Goal: Use online tool/utility

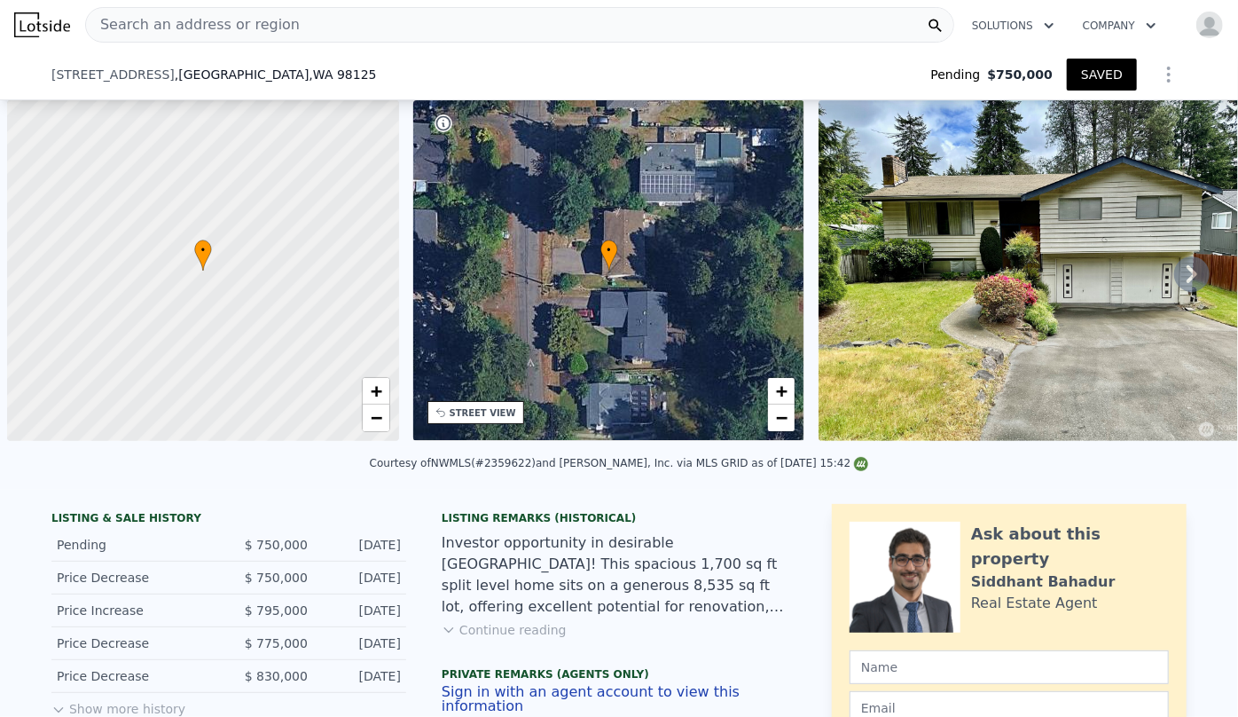
scroll to position [0, 7]
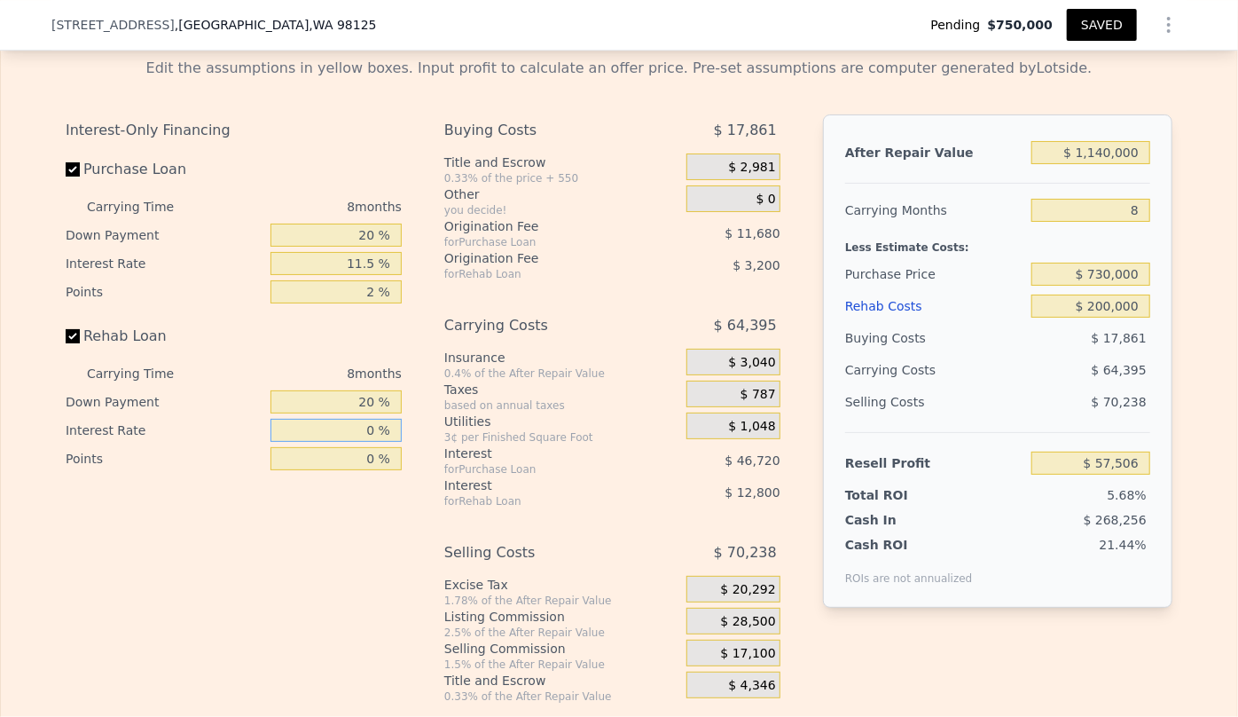
click at [365, 438] on input "0 %" at bounding box center [336, 430] width 131 height 23
type input "1 %"
type input "$ 69,242"
type input "10 %"
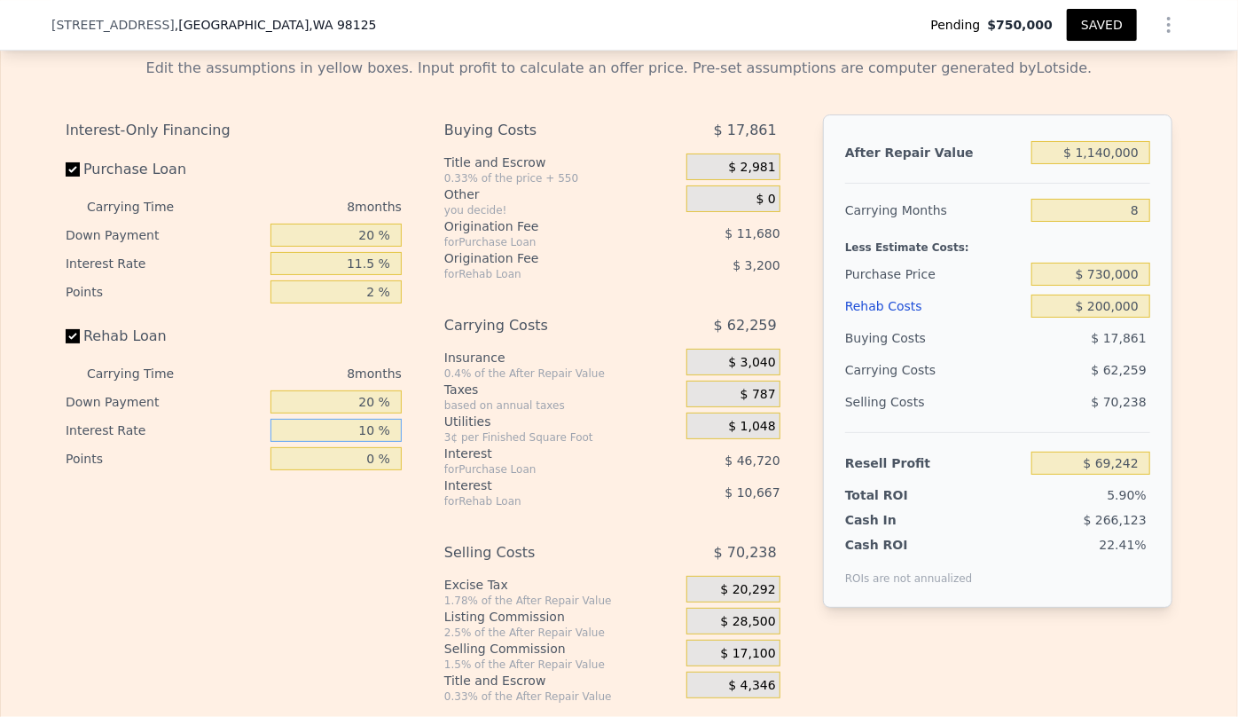
type input "$ 59,642"
type input "10 %"
click at [370, 470] on input "0 %" at bounding box center [336, 458] width 131 height 23
type input "1 %"
type input "$ 61,242"
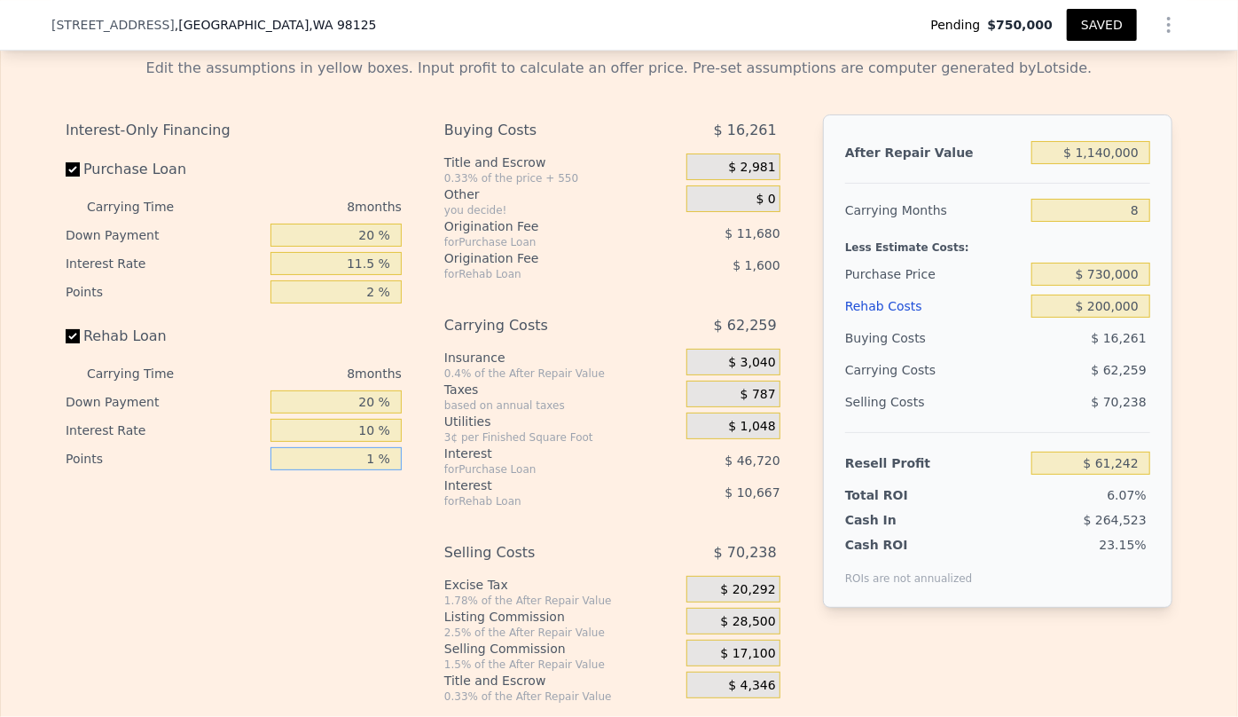
type input "1 %"
click at [373, 518] on div "Interest-Only Financing Purchase Loan Carrying Time 8 months Down Payment 20 % …" at bounding box center [241, 408] width 350 height 589
click at [373, 442] on input "10 %" at bounding box center [336, 430] width 131 height 23
type input "1 %"
type input "$ 70,842"
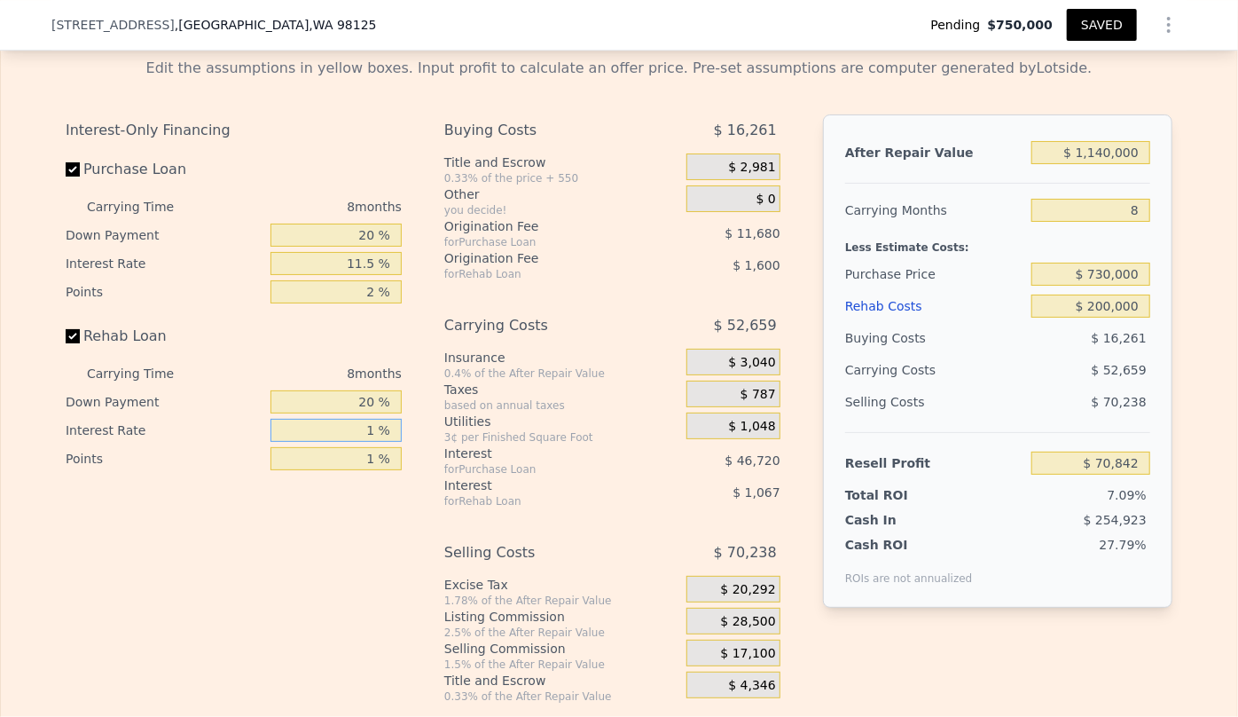
type input "11 %"
type input "$ 60,170"
type input "11 %"
click at [313, 537] on div "Interest-Only Financing Purchase Loan Carrying Time 8 months Down Payment 20 % …" at bounding box center [241, 408] width 350 height 589
drag, startPoint x: 34, startPoint y: 27, endPoint x: 256, endPoint y: 22, distance: 222.7
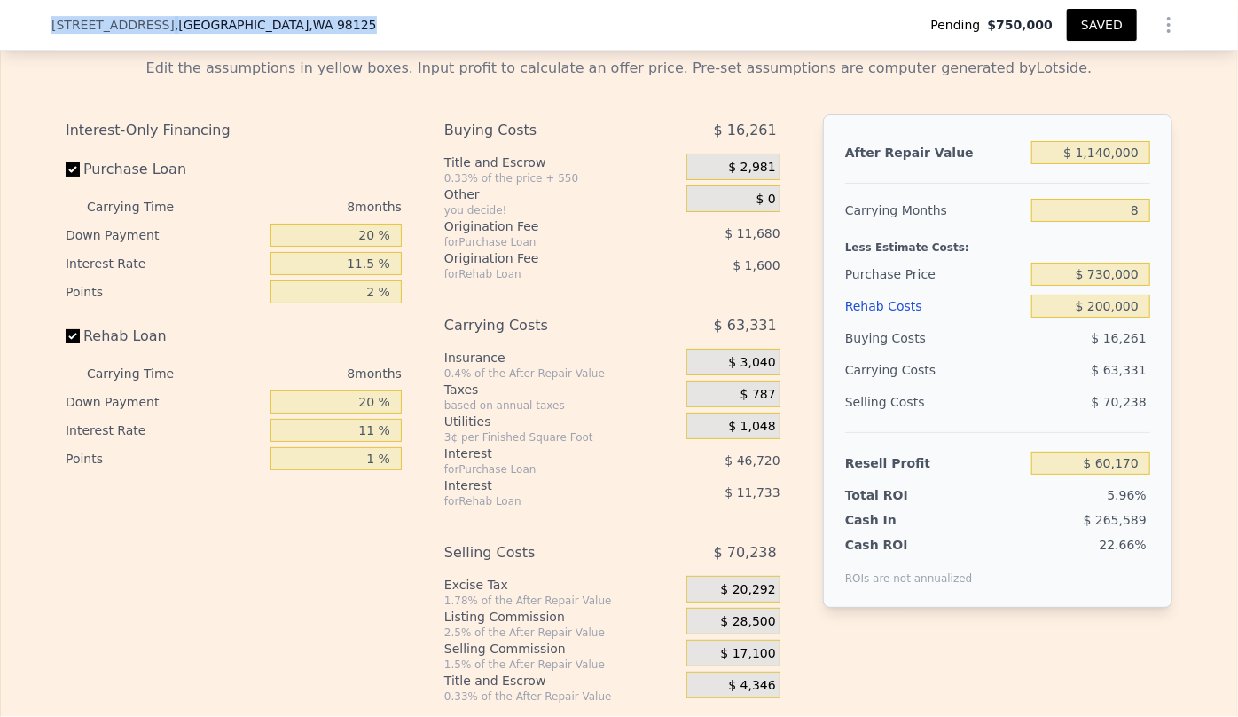
click at [256, 22] on div "[STREET_ADDRESS] Pending $750,000 SAVED" at bounding box center [619, 25] width 1238 height 51
copy div "[STREET_ADDRESS]"
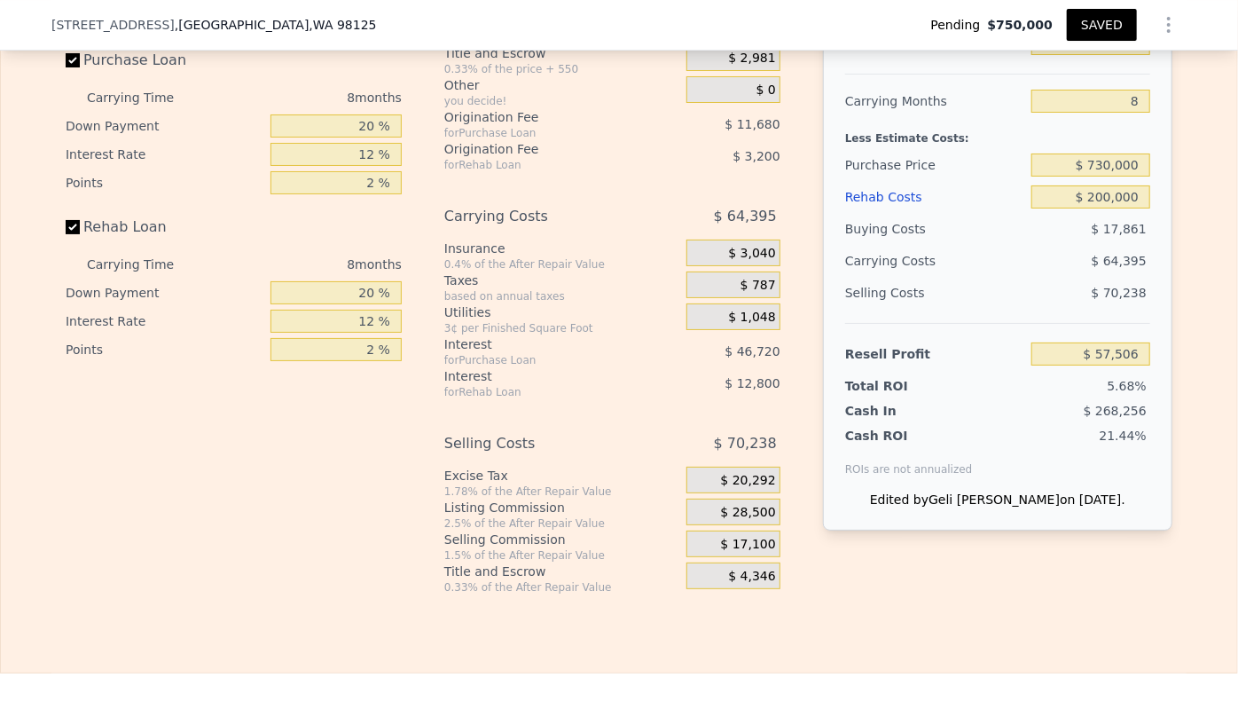
scroll to position [3219, 0]
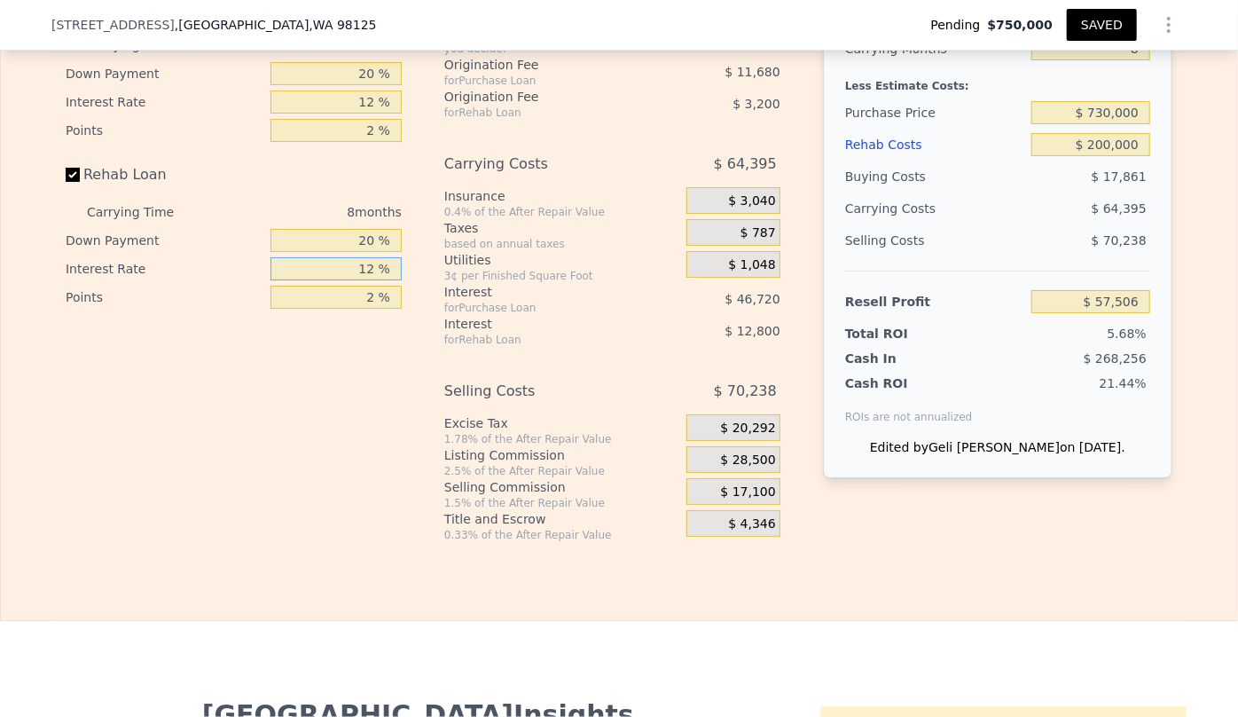
click at [373, 280] on input "12 %" at bounding box center [336, 268] width 131 height 23
type input "1 %"
type input "$ 69,242"
type input "10 %"
type input "$ 59,642"
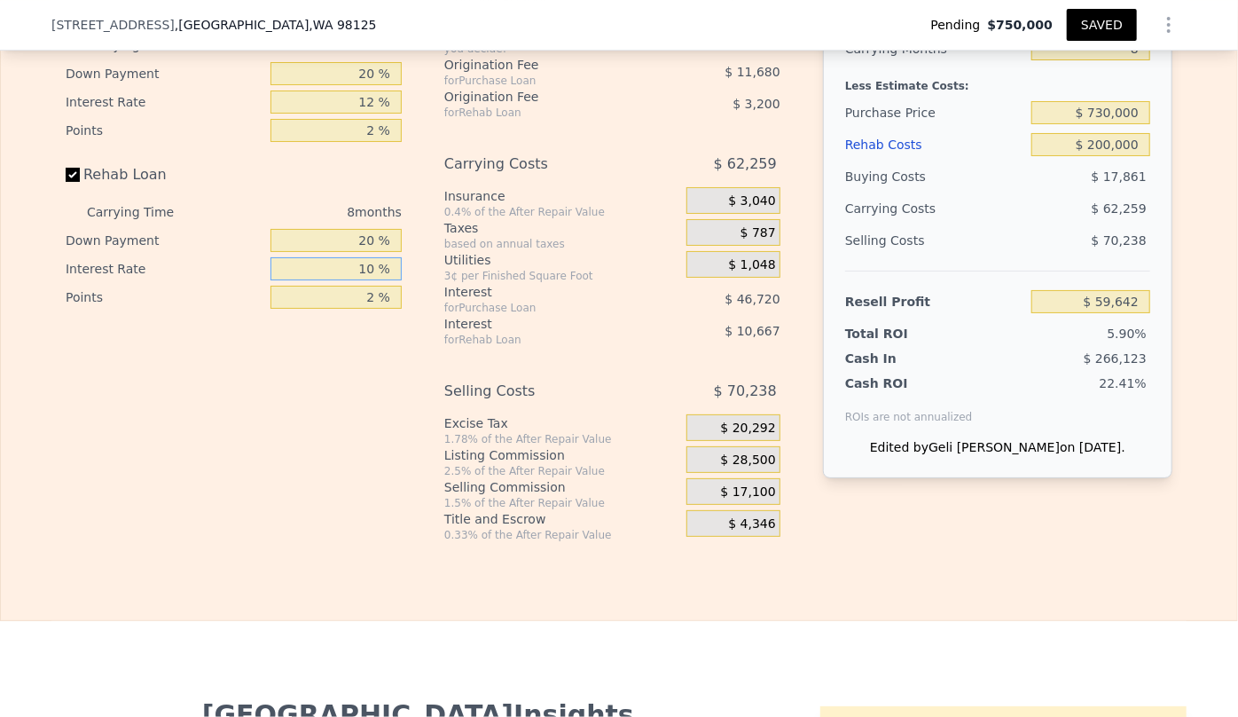
type input "10 %"
click at [400, 425] on div "Interest-Only Financing Purchase Loan Carrying Time 8 months Down Payment 20 % …" at bounding box center [241, 247] width 350 height 589
click at [373, 308] on input "2 %" at bounding box center [336, 297] width 131 height 23
type input "1 %"
type input "$ 61,242"
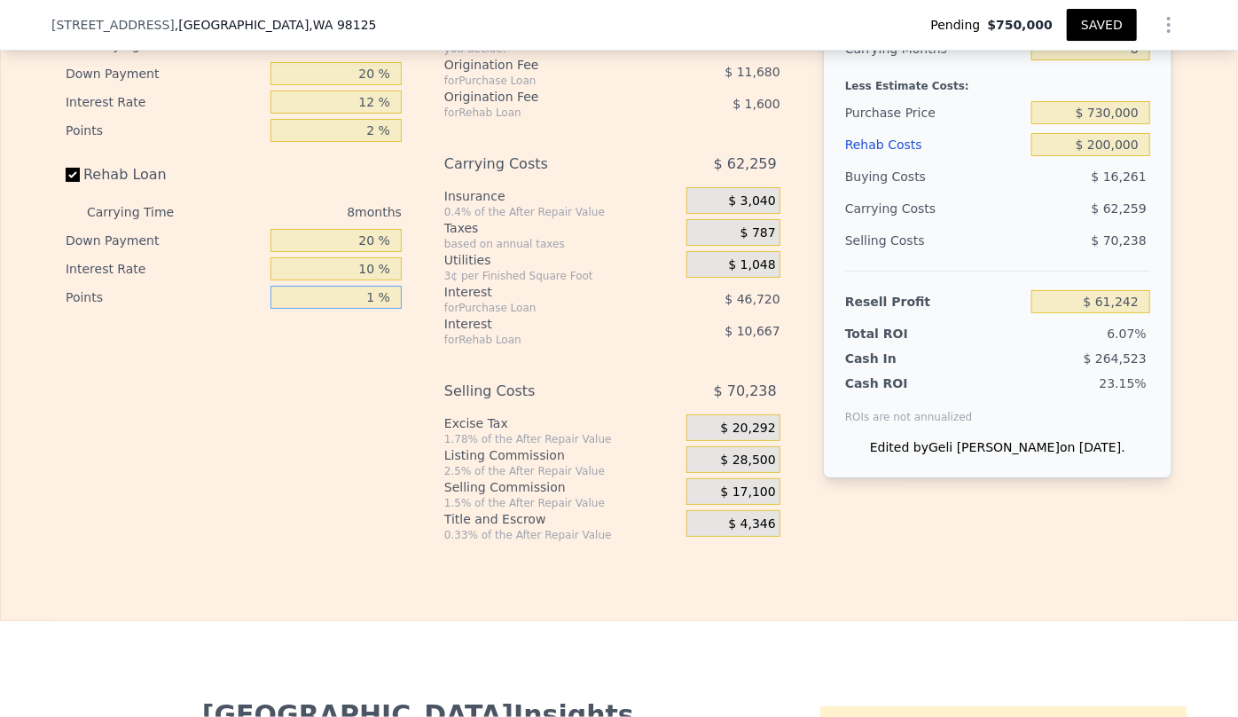
type input "1 %"
click at [303, 395] on div "Interest-Only Financing Purchase Loan Carrying Time 8 months Down Payment 20 % …" at bounding box center [241, 247] width 350 height 589
click at [1086, 24] on button "SAVED" at bounding box center [1102, 25] width 70 height 32
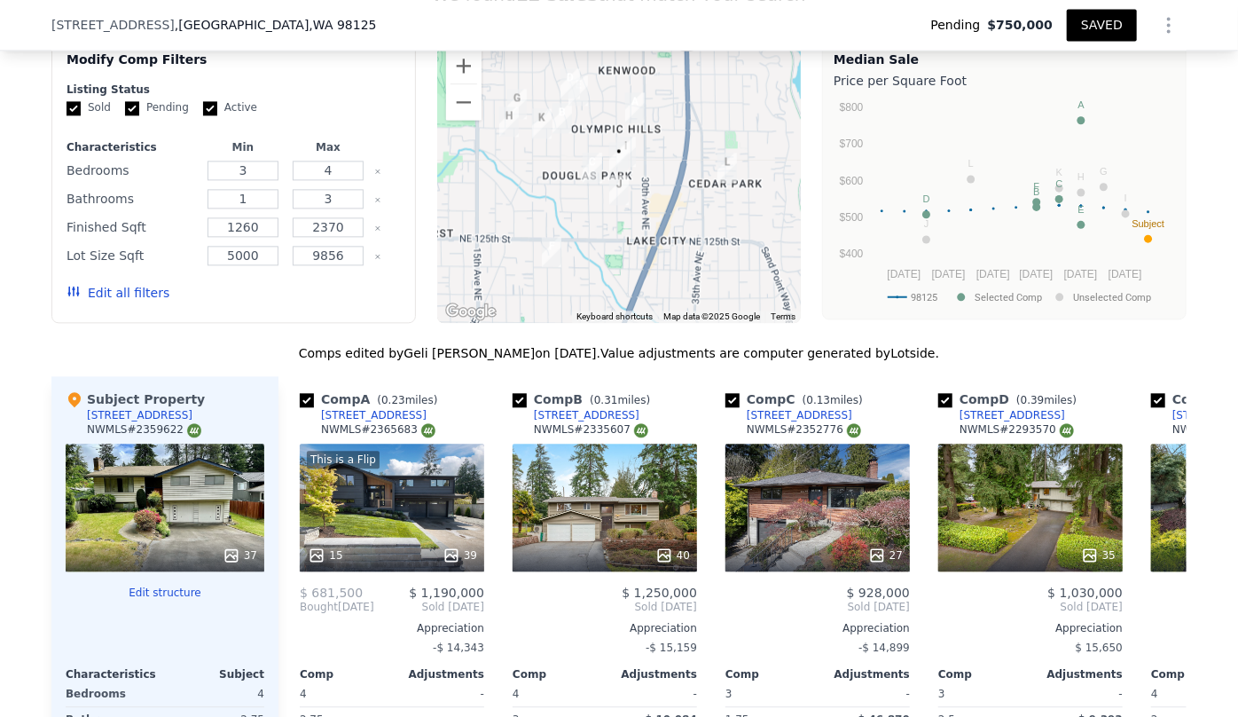
scroll to position [1605, 0]
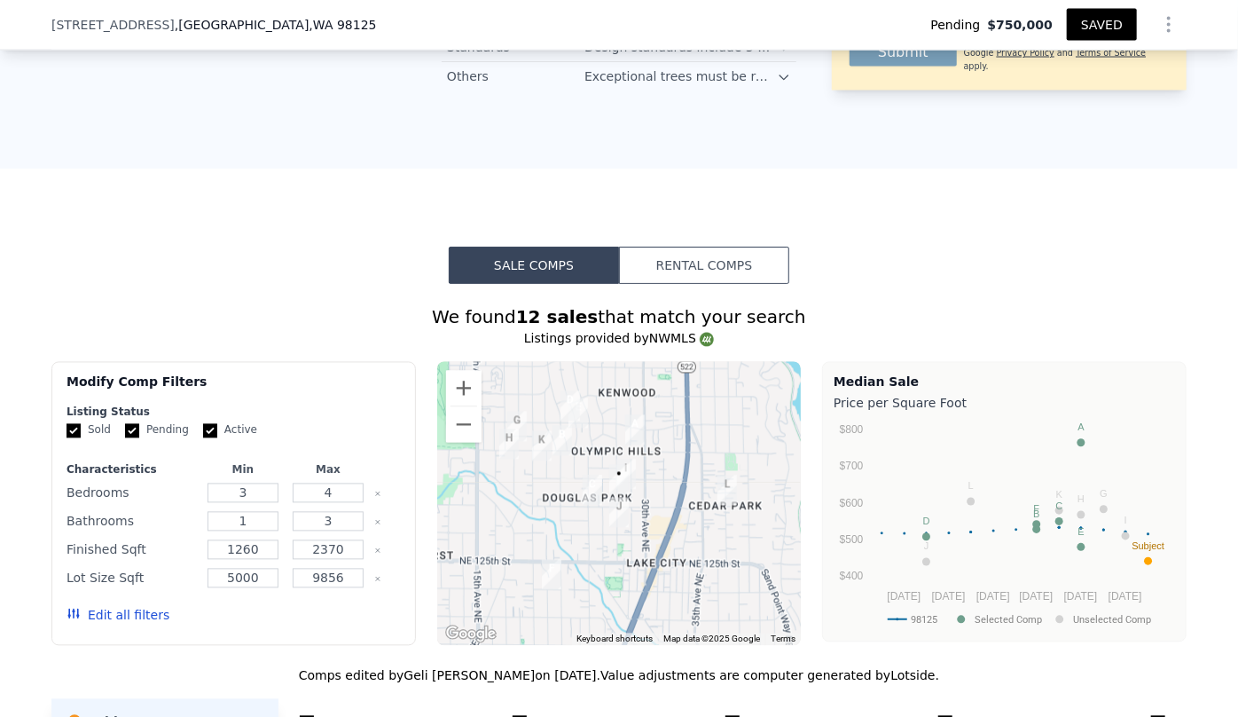
click at [1161, 27] on icon "Show Options" at bounding box center [1168, 24] width 21 height 21
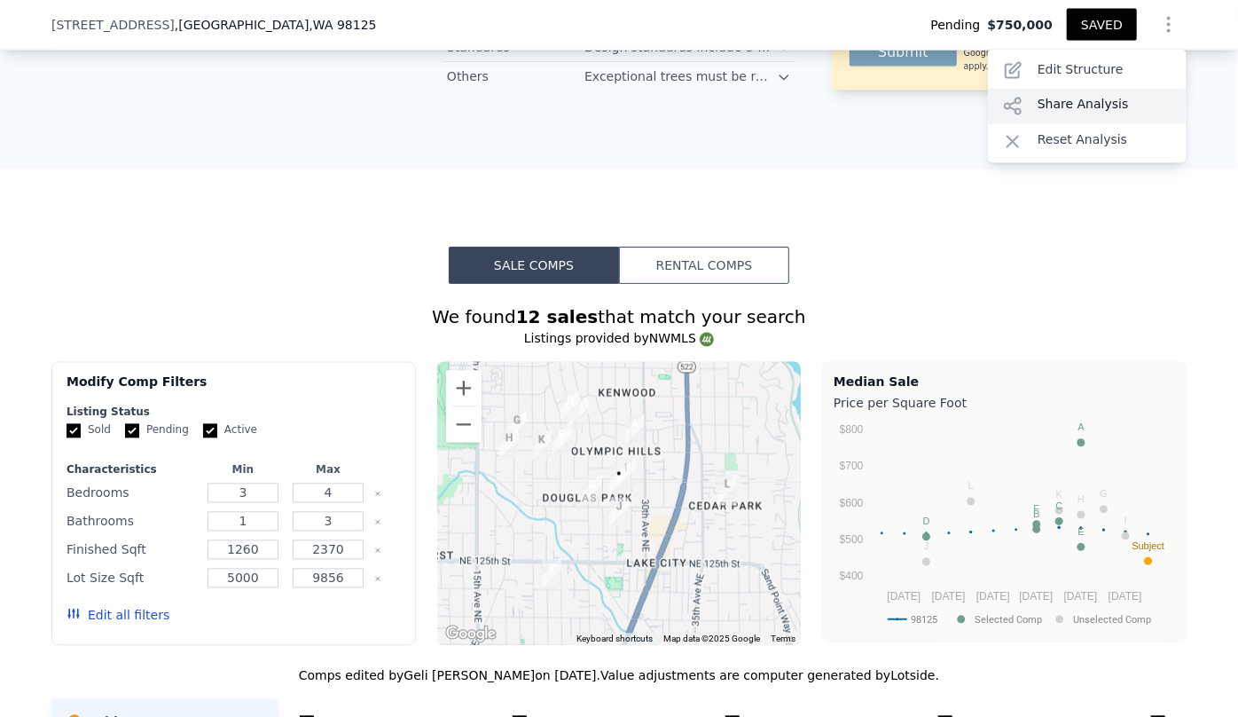
click at [1098, 106] on div "Share Analysis" at bounding box center [1087, 106] width 199 height 35
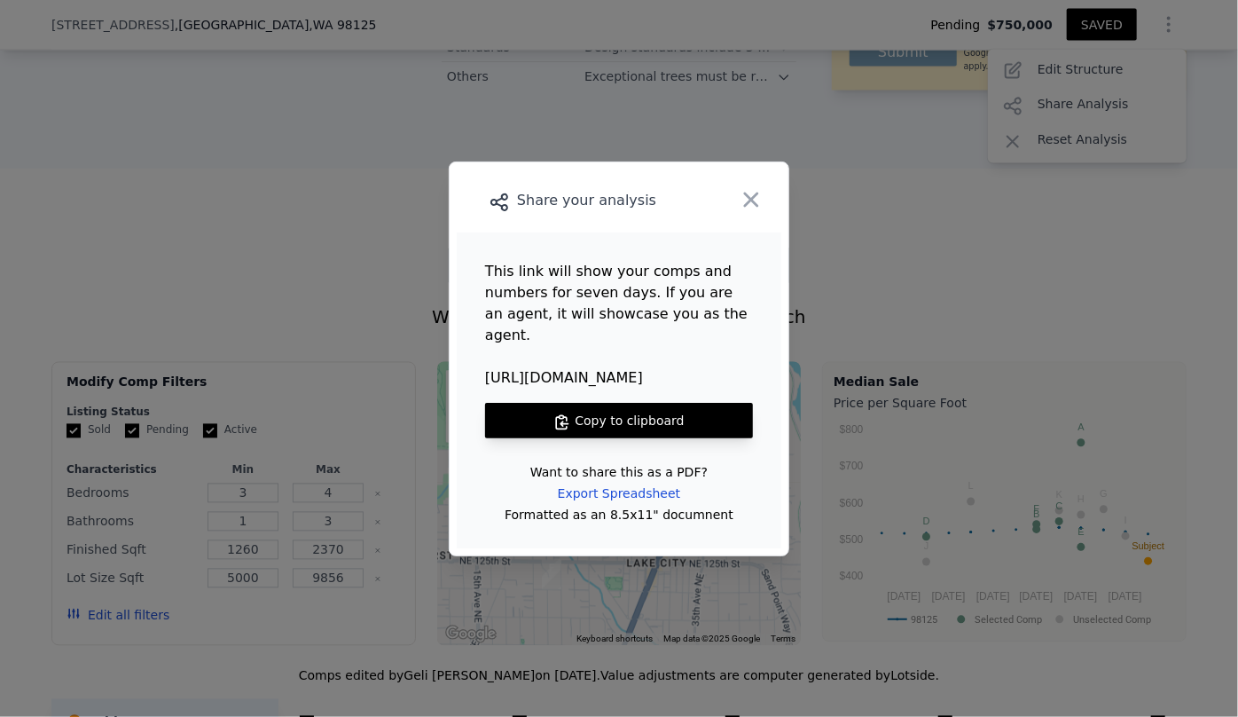
click at [649, 403] on button "Copy to clipboard" at bounding box center [619, 420] width 268 height 35
